Goal: Information Seeking & Learning: Learn about a topic

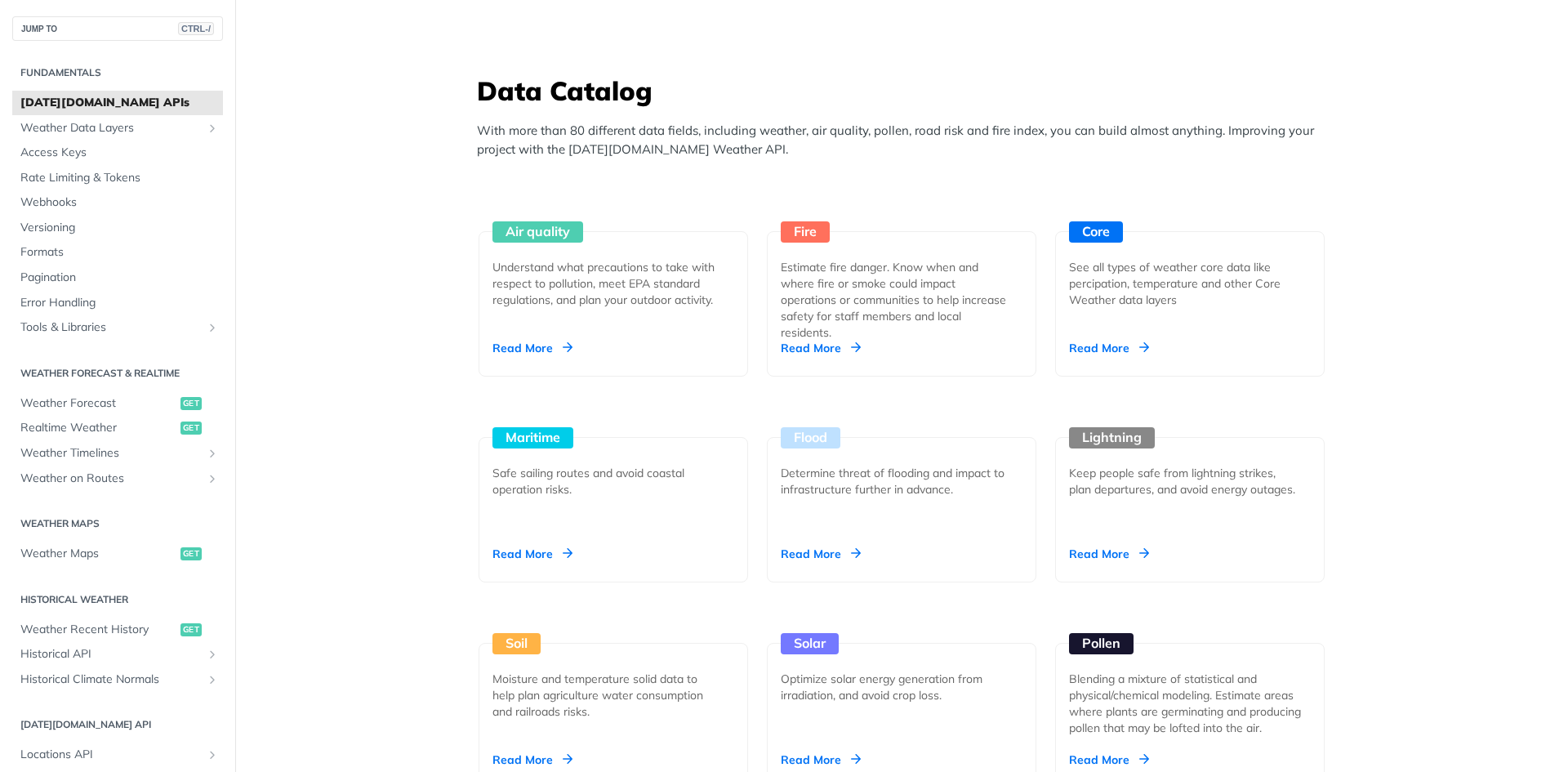
scroll to position [1470, 0]
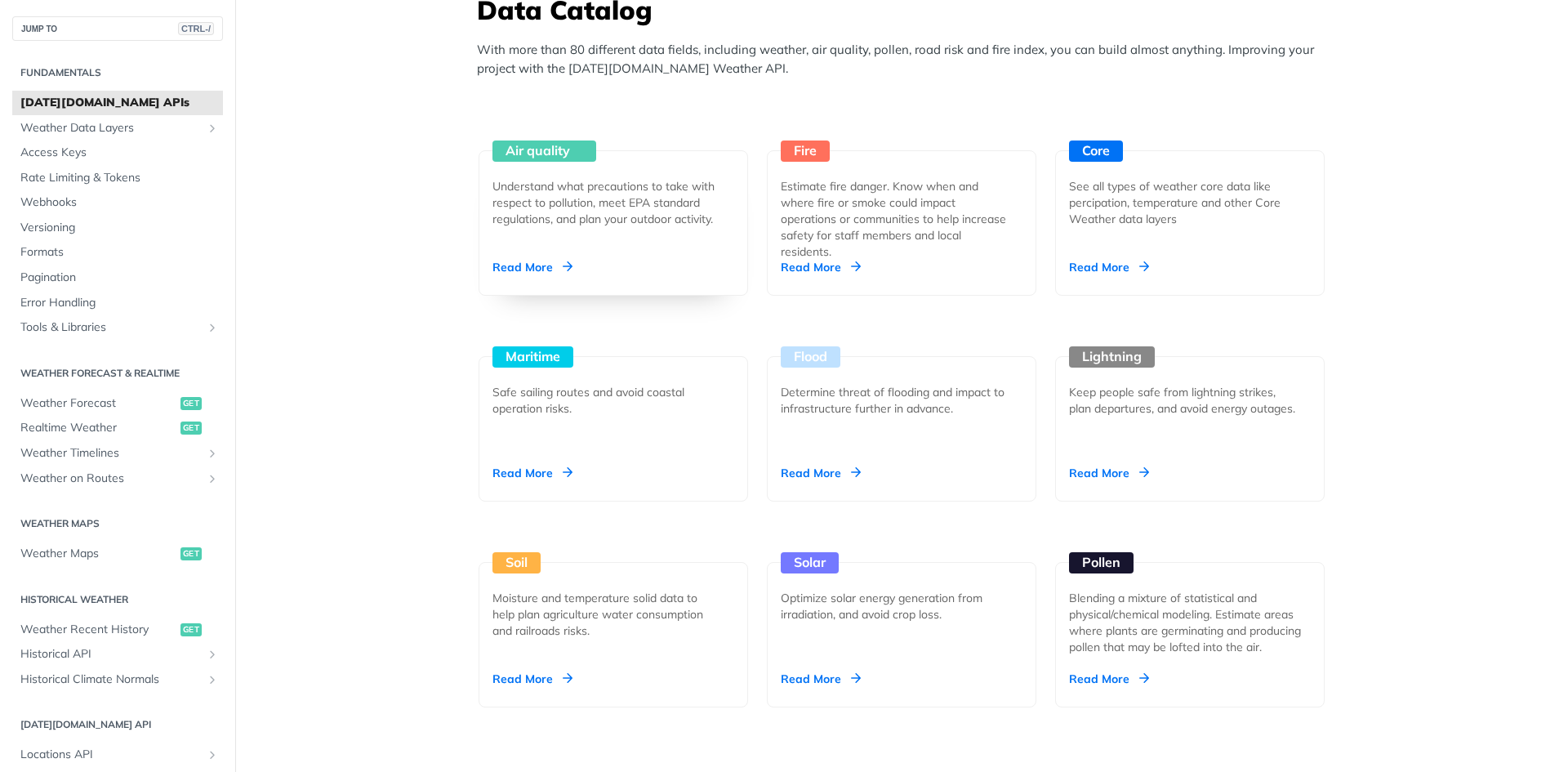
click at [526, 260] on div "Read More" at bounding box center [532, 267] width 80 height 17
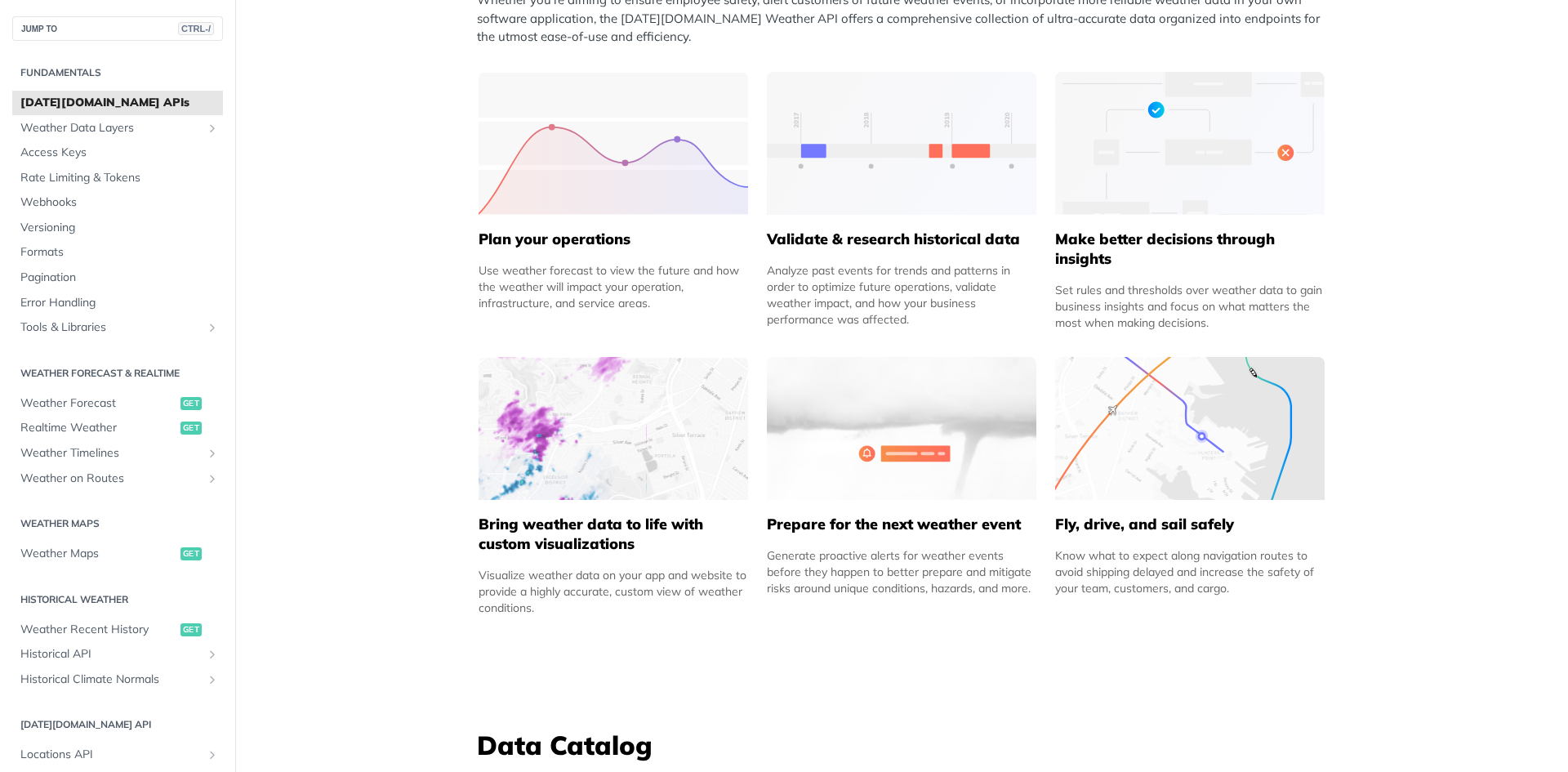
scroll to position [0, 0]
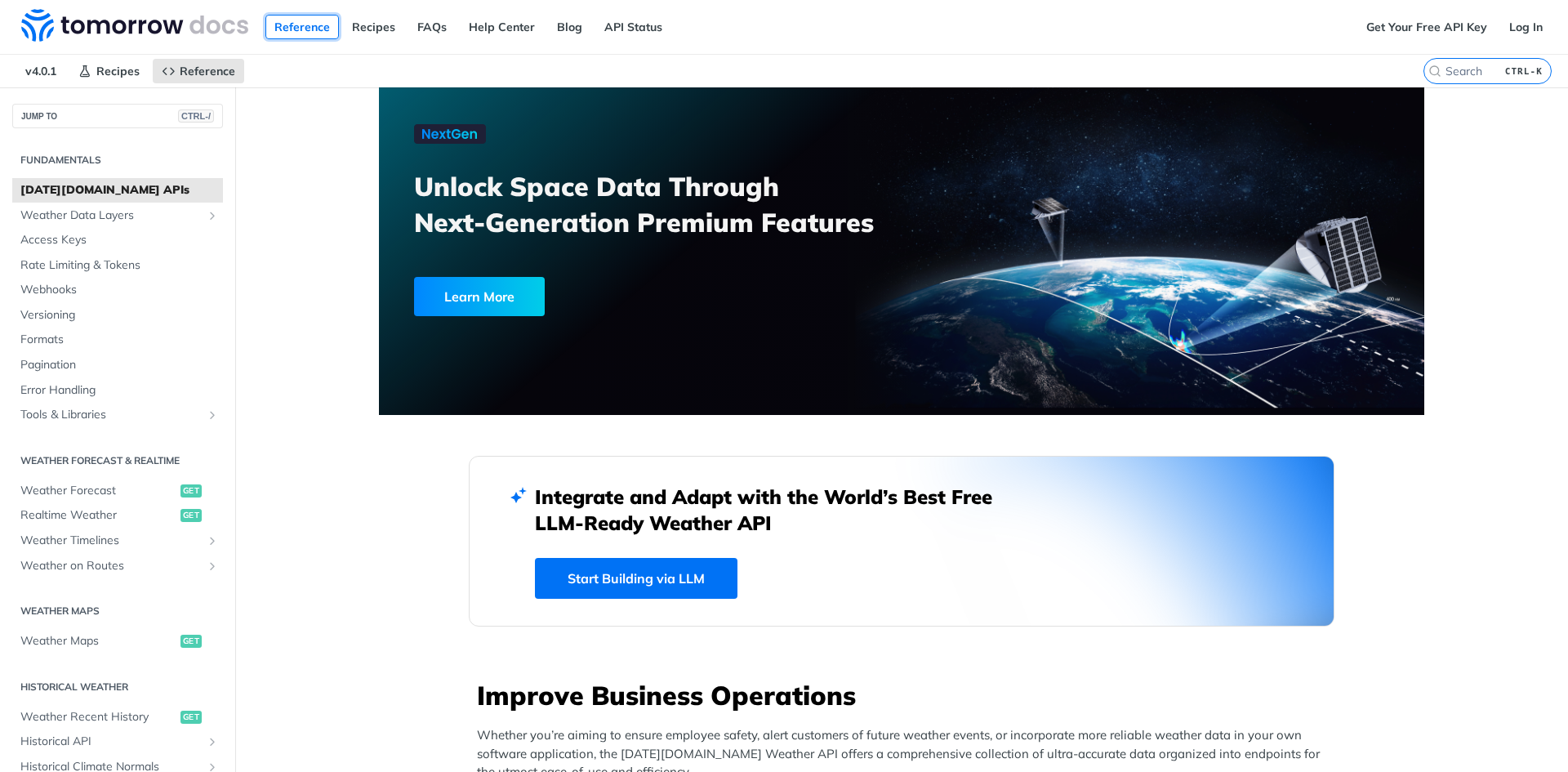
click at [292, 24] on link "Reference" at bounding box center [302, 27] width 74 height 25
click at [383, 25] on link "Recipes" at bounding box center [373, 27] width 62 height 25
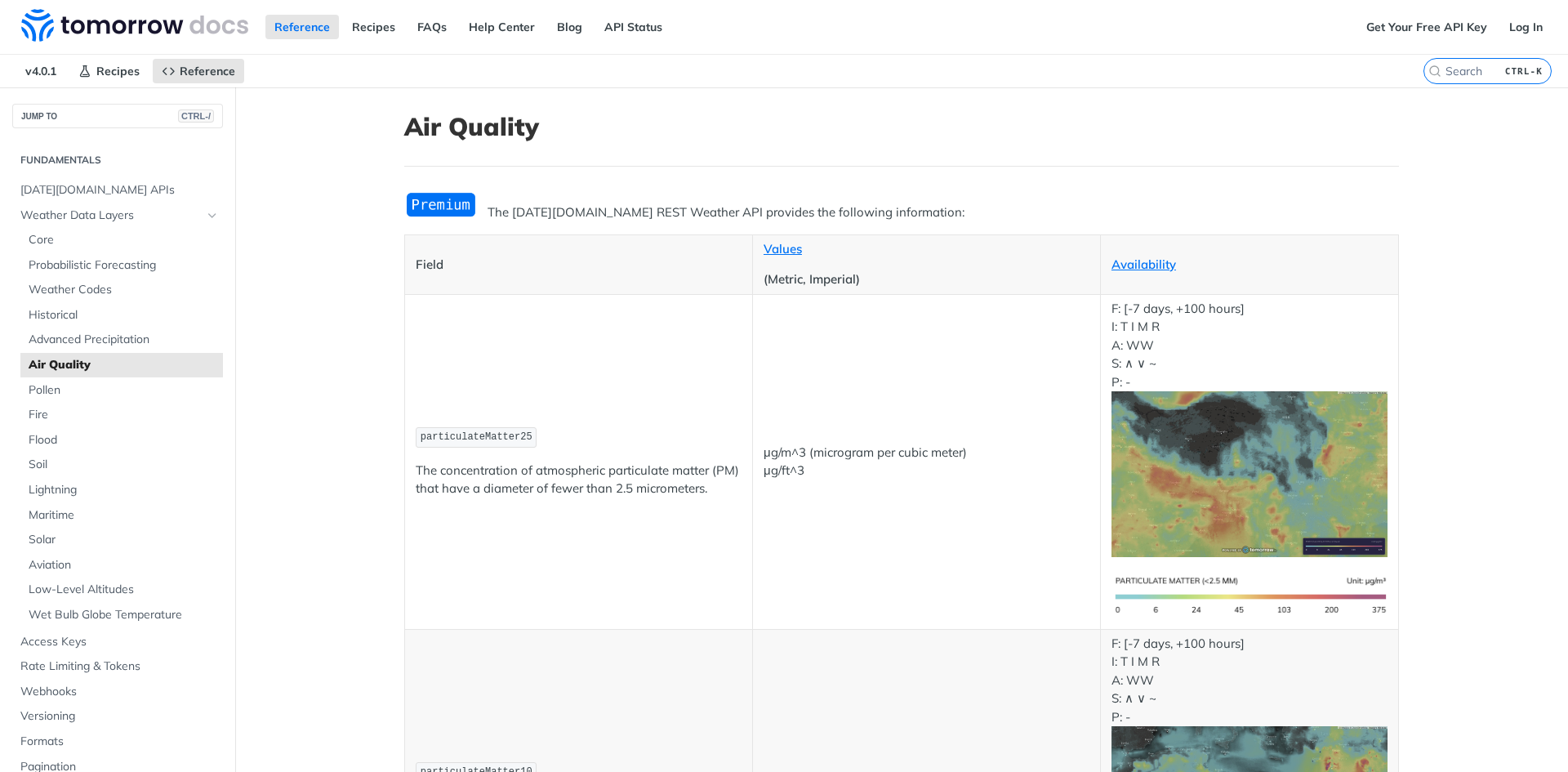
click at [705, 209] on p "The [DATE][DOMAIN_NAME] REST Weather API provides the following information:" at bounding box center [902, 212] width 994 height 18
click at [1125, 268] on link "Availability" at bounding box center [1143, 264] width 64 height 16
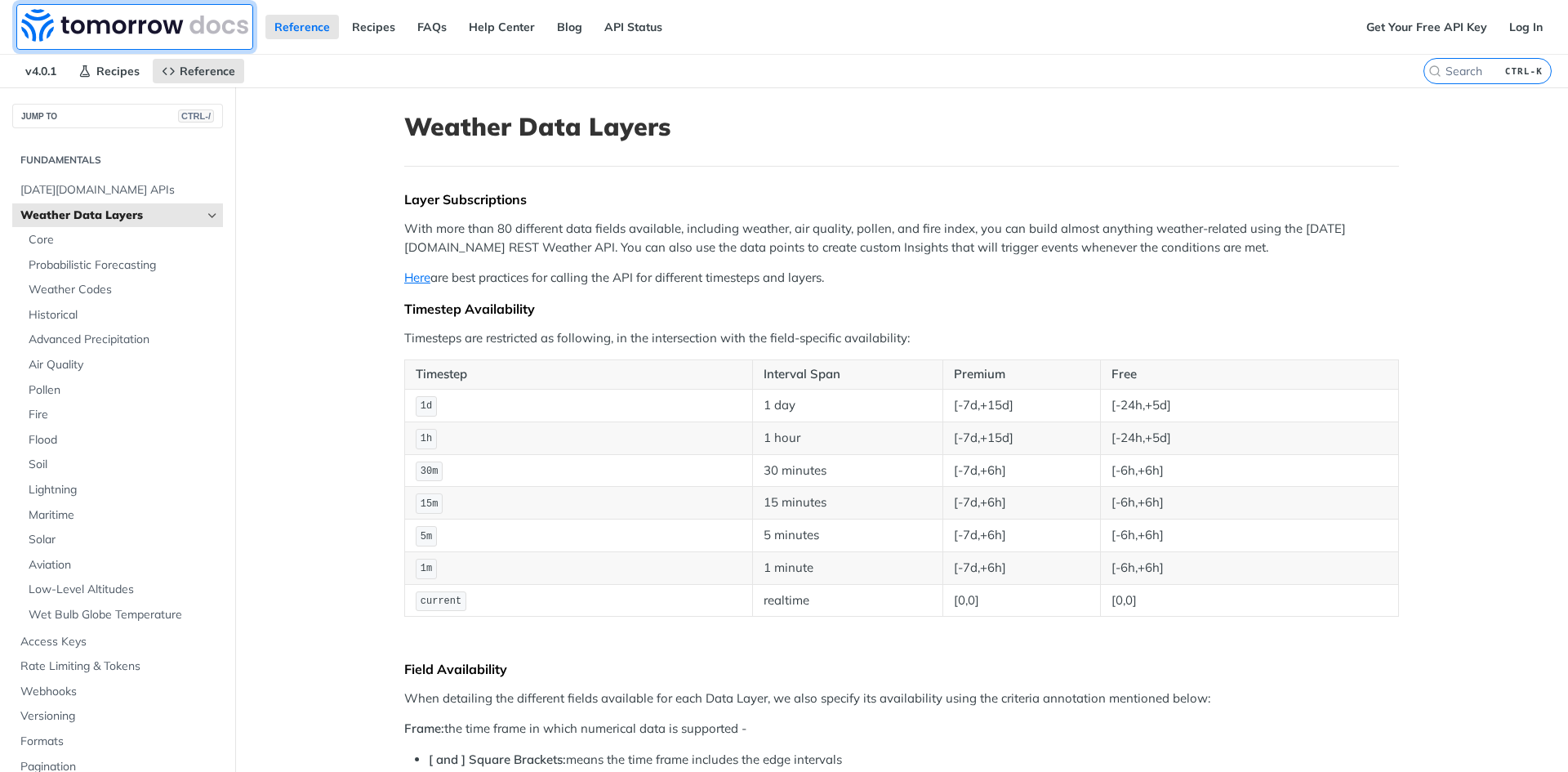
click at [154, 25] on img at bounding box center [134, 26] width 227 height 33
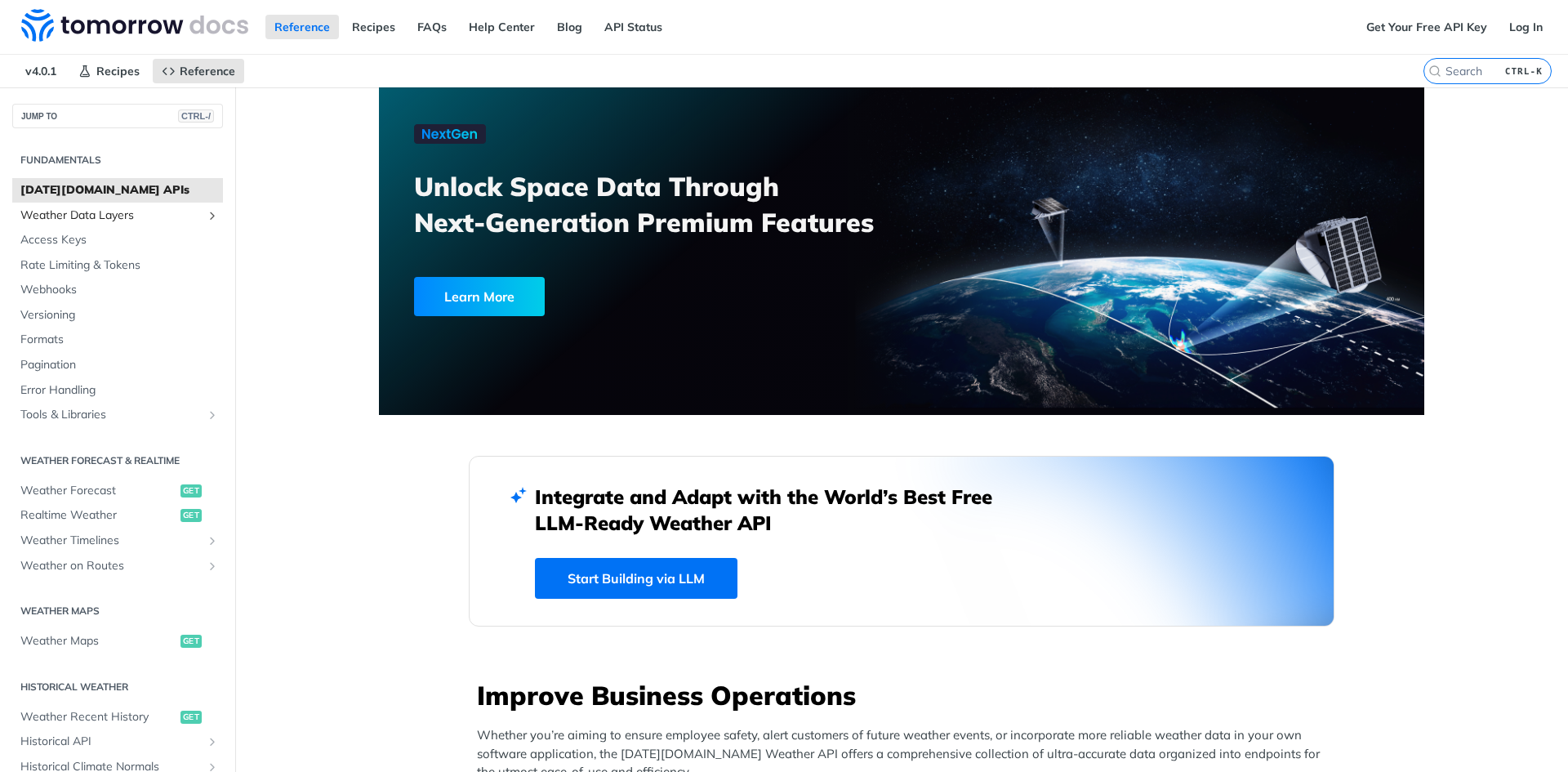
click at [40, 216] on span "Weather Data Layers" at bounding box center [110, 216] width 181 height 17
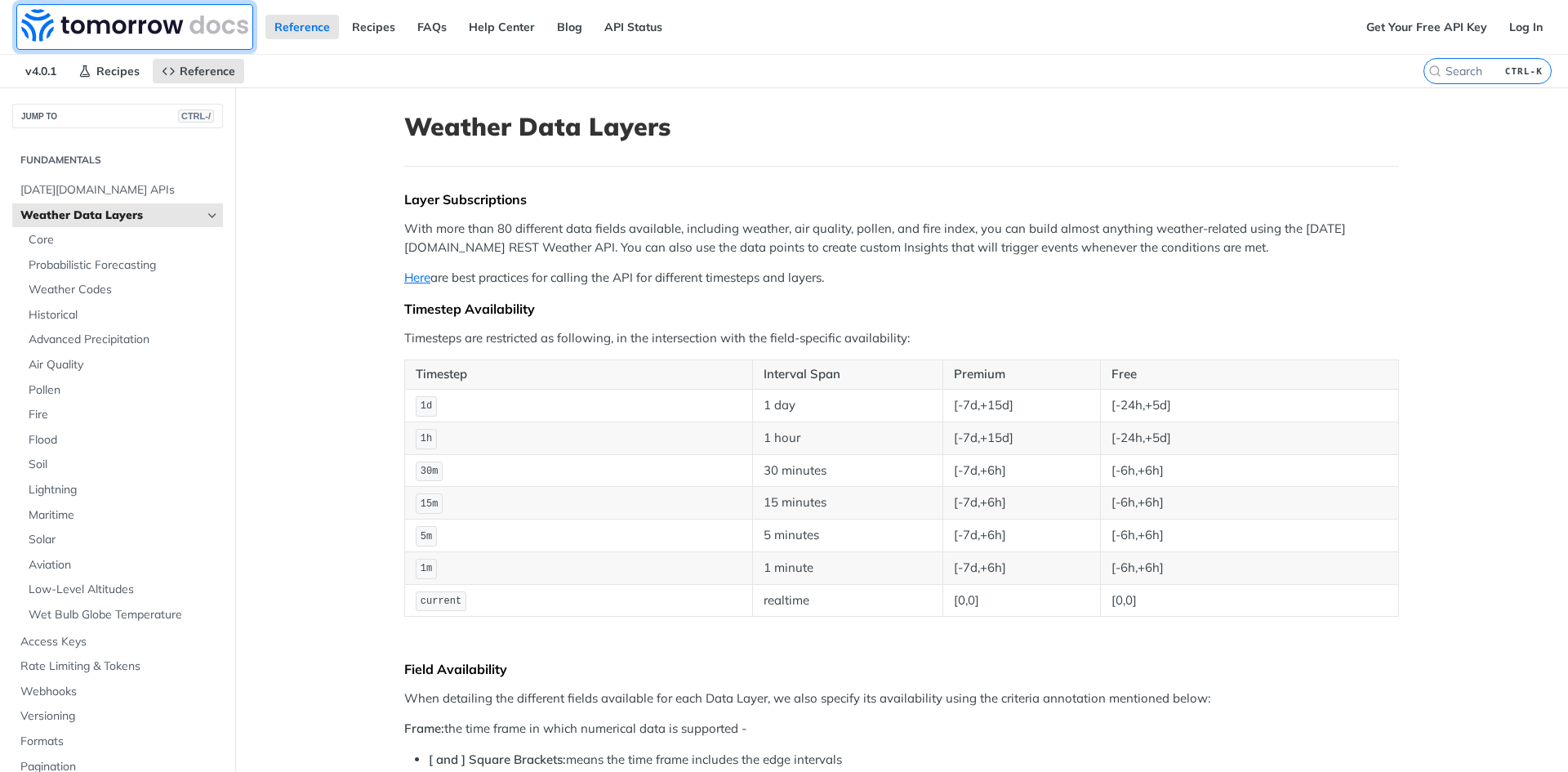
click at [107, 28] on img at bounding box center [134, 26] width 227 height 33
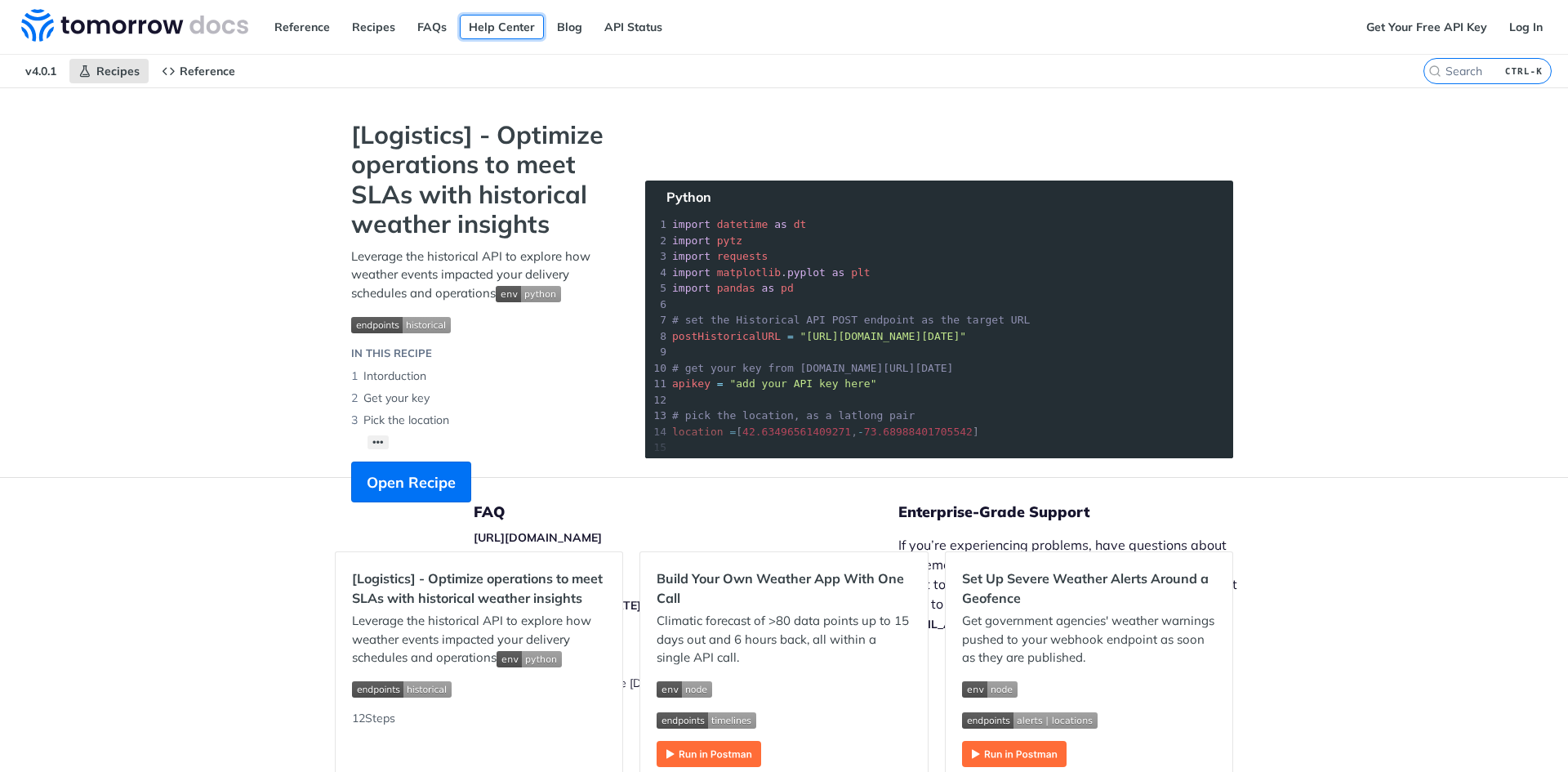
click at [499, 26] on link "Help Center" at bounding box center [502, 27] width 85 height 25
